Goal: Check status: Check status

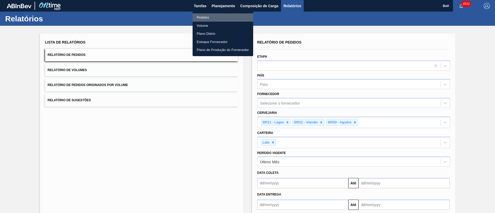
click at [209, 17] on li "Pedidos" at bounding box center [223, 17] width 61 height 8
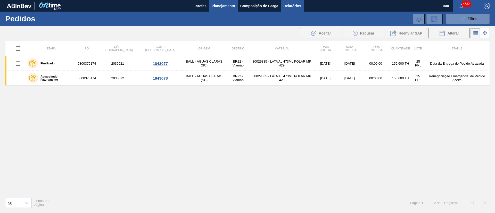
click at [297, 5] on span "Relatórios" at bounding box center [293, 6] width 18 height 6
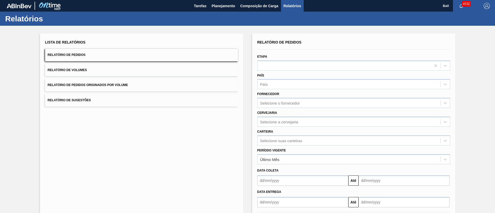
click at [120, 85] on span "Relatório de Pedidos Originados por Volume" at bounding box center [88, 85] width 80 height 4
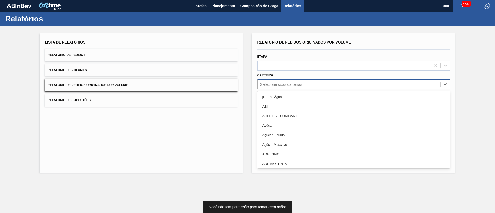
click at [289, 82] on div "Selecione suas carteiras" at bounding box center [349, 84] width 183 height 7
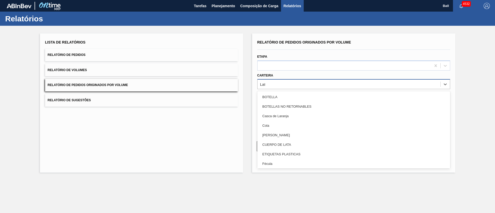
type input "Lata"
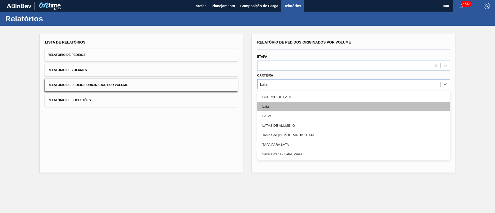
click at [286, 102] on div "Lata" at bounding box center [353, 107] width 193 height 10
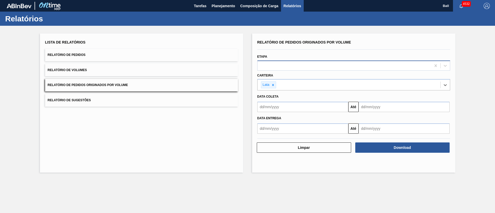
click at [297, 66] on div at bounding box center [345, 65] width 174 height 7
click at [308, 108] on input "text" at bounding box center [302, 107] width 91 height 10
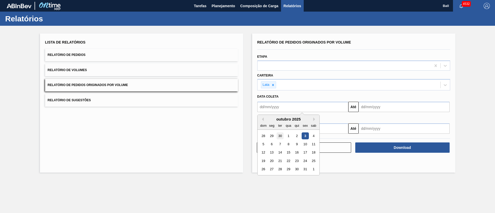
click at [279, 134] on div "30" at bounding box center [279, 136] width 7 height 7
type input "30/09/2025"
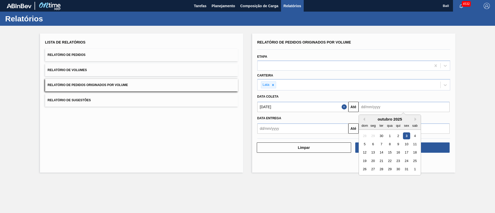
click at [391, 107] on input "text" at bounding box center [404, 107] width 91 height 10
click at [388, 168] on div "29" at bounding box center [389, 169] width 7 height 7
type input "29/10/2025"
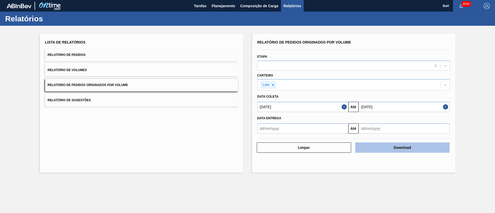
click at [399, 149] on button "Download" at bounding box center [402, 148] width 94 height 10
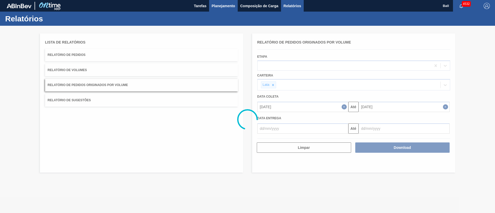
click at [229, 7] on span "Planejamento" at bounding box center [223, 6] width 23 height 6
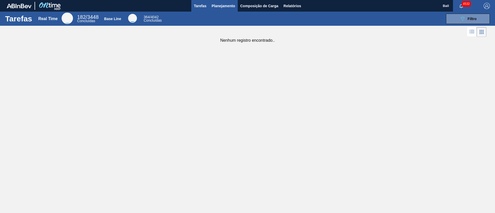
click at [222, 6] on span "Planejamento" at bounding box center [223, 6] width 23 height 6
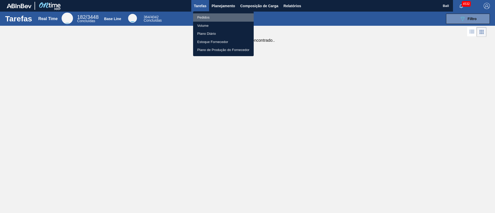
click at [223, 18] on li "Pedidos" at bounding box center [223, 17] width 61 height 8
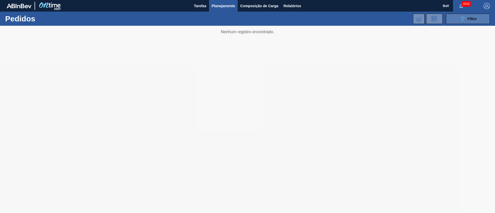
click at [473, 20] on span "Filtro" at bounding box center [472, 19] width 9 height 4
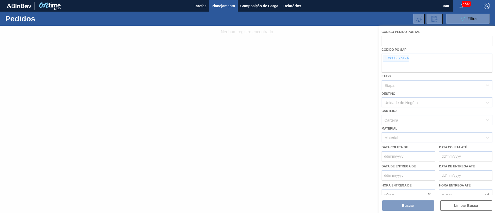
click at [342, 52] on div at bounding box center [247, 120] width 495 height 188
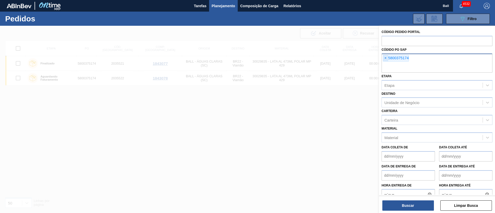
click at [385, 58] on span "×" at bounding box center [385, 58] width 5 height 6
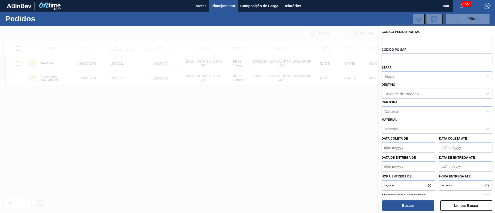
paste input "text"
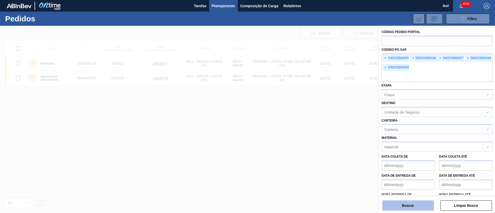
click at [397, 205] on button "Buscar" at bounding box center [409, 206] width 52 height 10
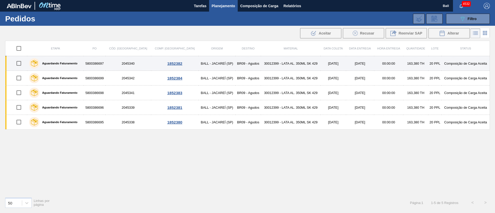
click at [263, 68] on td "30012399 - LATA AL. 350ML SK 429" at bounding box center [291, 63] width 60 height 15
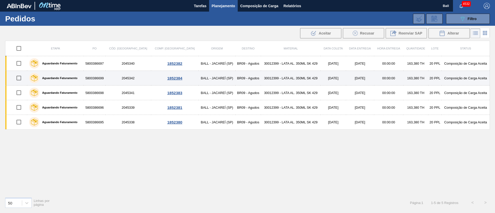
click at [261, 80] on td "30012399 - LATA AL. 350ML SK 429" at bounding box center [291, 78] width 60 height 15
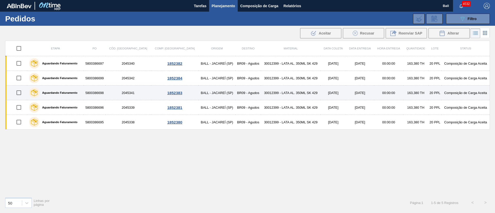
click at [261, 91] on td "30012399 - LATA AL. 350ML SK 429" at bounding box center [291, 93] width 60 height 15
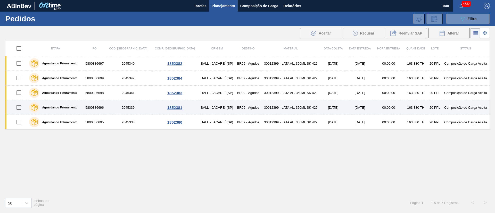
click at [261, 107] on td "30012399 - LATA AL. 350ML SK 429" at bounding box center [291, 107] width 60 height 15
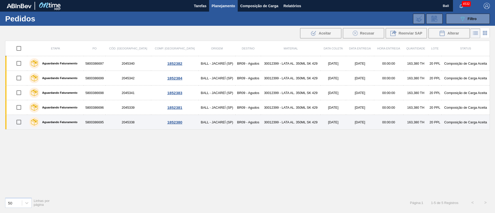
click at [261, 117] on td "30012399 - LATA AL. 350ML SK 429" at bounding box center [291, 122] width 60 height 15
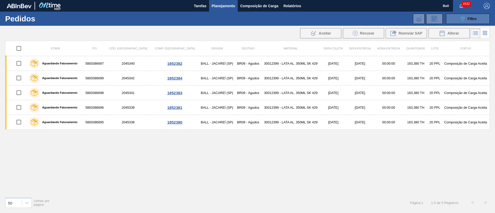
click at [467, 21] on div "089F7B8B-B2A5-4AFE-B5C0-19BA573D28AC Filtro" at bounding box center [468, 19] width 17 height 6
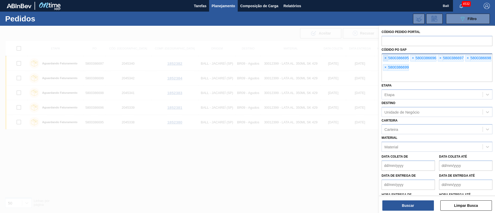
click at [386, 57] on span "×" at bounding box center [385, 58] width 5 height 6
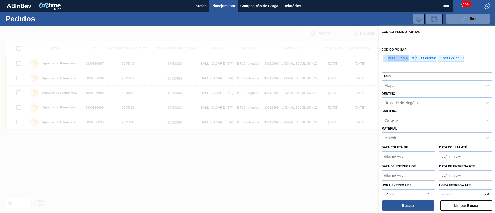
click at [386, 57] on span "×" at bounding box center [385, 58] width 5 height 6
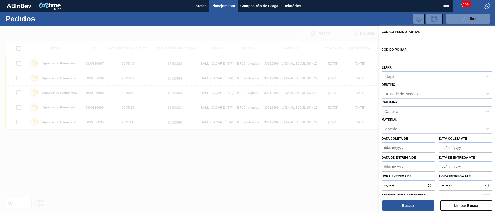
click at [386, 57] on input "text" at bounding box center [437, 59] width 111 height 10
paste input "text"
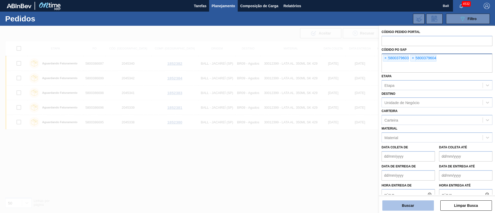
click at [404, 203] on button "Buscar" at bounding box center [409, 206] width 52 height 10
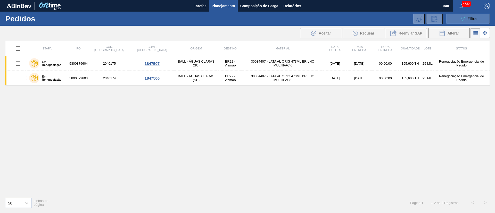
click at [458, 19] on button "089F7B8B-B2A5-4AFE-B5C0-19BA573D28AC Filtro" at bounding box center [468, 19] width 44 height 10
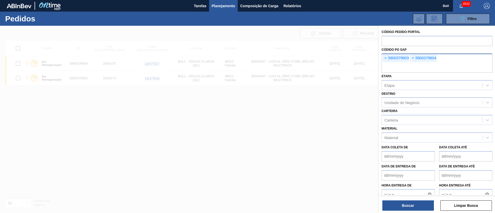
click at [206, 149] on div at bounding box center [247, 132] width 495 height 213
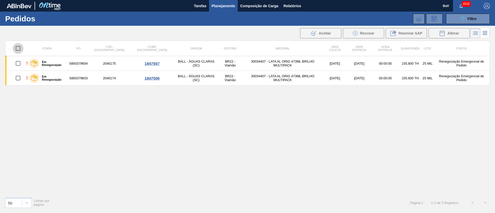
click at [18, 48] on input "checkbox" at bounding box center [18, 48] width 11 height 11
checkbox input "true"
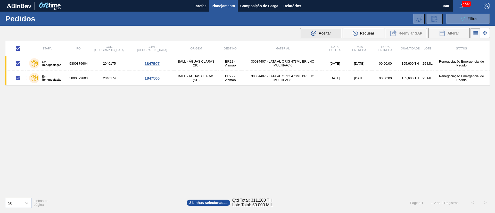
click at [313, 34] on icon ".b{fill:var(--color-action-default)}" at bounding box center [314, 33] width 6 height 6
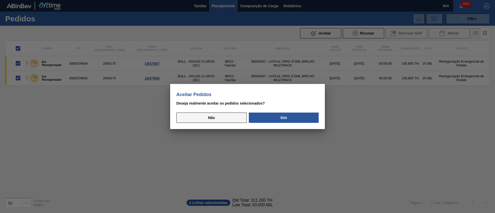
click at [227, 113] on button "Não" at bounding box center [211, 118] width 70 height 10
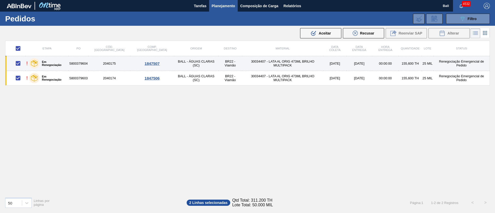
click at [218, 63] on td "BR22 - Viamão" at bounding box center [229, 63] width 23 height 15
click at [242, 62] on td "30034407 - LATA AL ORIG 473ML BRILHO MULTIPACK" at bounding box center [283, 63] width 82 height 15
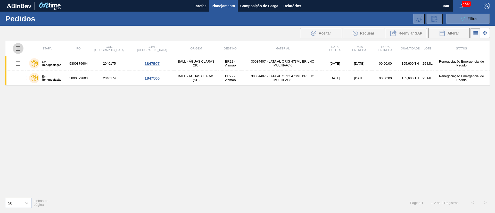
click at [18, 49] on input "checkbox" at bounding box center [18, 48] width 11 height 11
checkbox input "true"
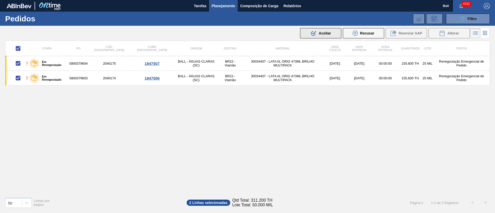
click at [326, 36] on div ".b{fill:var(--color-action-default)} Aceitar" at bounding box center [321, 33] width 20 height 6
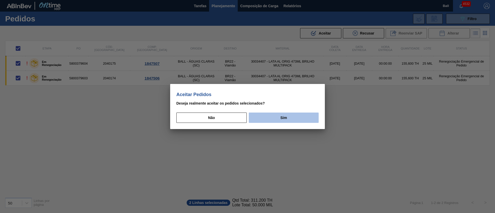
click at [278, 115] on button "Sim" at bounding box center [284, 118] width 70 height 10
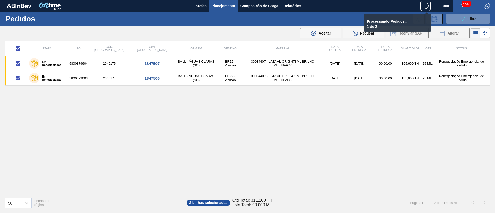
checkbox input "false"
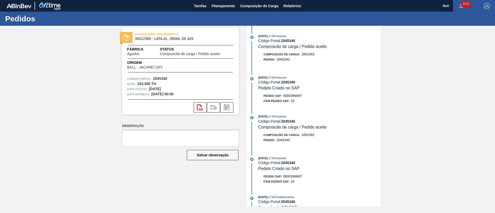
click at [330, 52] on div "Composição de Carga : 1852382" at bounding box center [319, 54] width 123 height 5
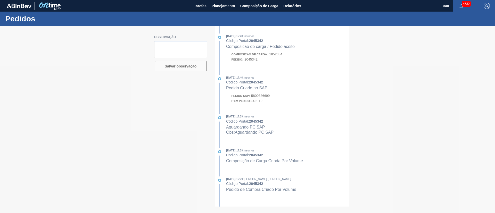
click at [292, 51] on div at bounding box center [247, 120] width 495 height 188
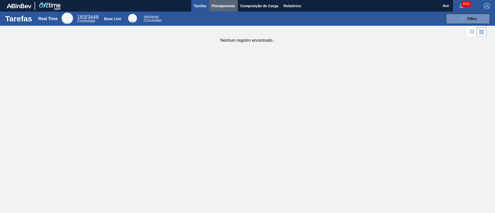
drag, startPoint x: 236, startPoint y: 7, endPoint x: 231, endPoint y: 12, distance: 6.8
click at [235, 7] on button "Planejamento" at bounding box center [223, 6] width 29 height 12
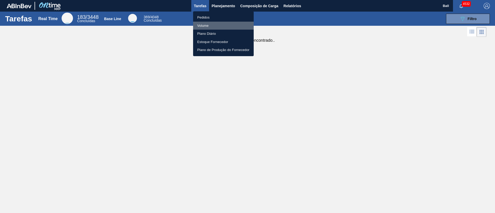
click at [214, 24] on li "Volume" at bounding box center [223, 26] width 61 height 8
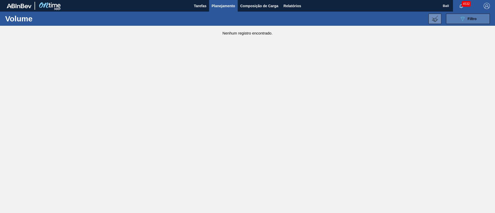
click at [330, 18] on button "089F7B8B-B2A5-4AFE-B5C0-19BA573D28AC Filtro" at bounding box center [468, 19] width 44 height 10
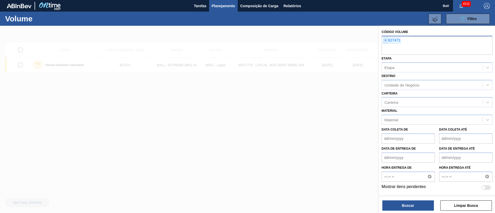
click at [330, 41] on span "×" at bounding box center [385, 40] width 5 height 6
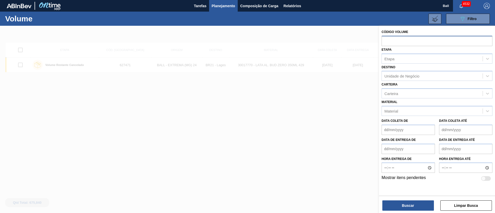
paste input "627059"
type input "627059"
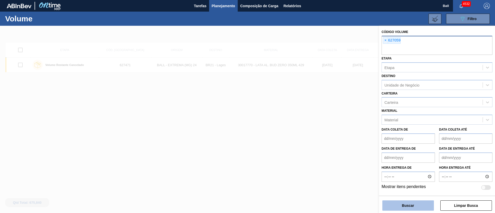
click at [330, 142] on button "Buscar" at bounding box center [409, 206] width 52 height 10
click at [330, 142] on main "Tarefas Planejamento Composição de Carga Relatórios Ball 4532 Marcar todas como…" at bounding box center [247, 106] width 495 height 213
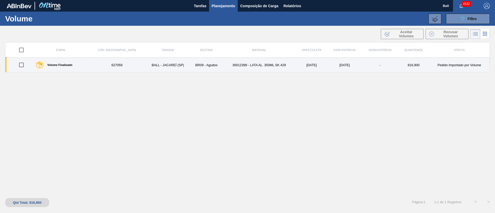
click at [252, 63] on td "30012399 - LATA AL. 350ML SK 429" at bounding box center [259, 65] width 74 height 15
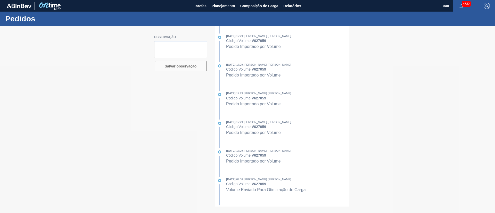
click at [264, 110] on div at bounding box center [247, 120] width 495 height 188
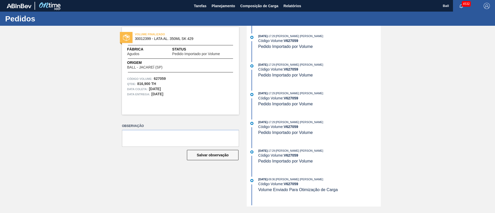
scroll to position [77, 0]
